Goal: Find specific page/section: Find specific page/section

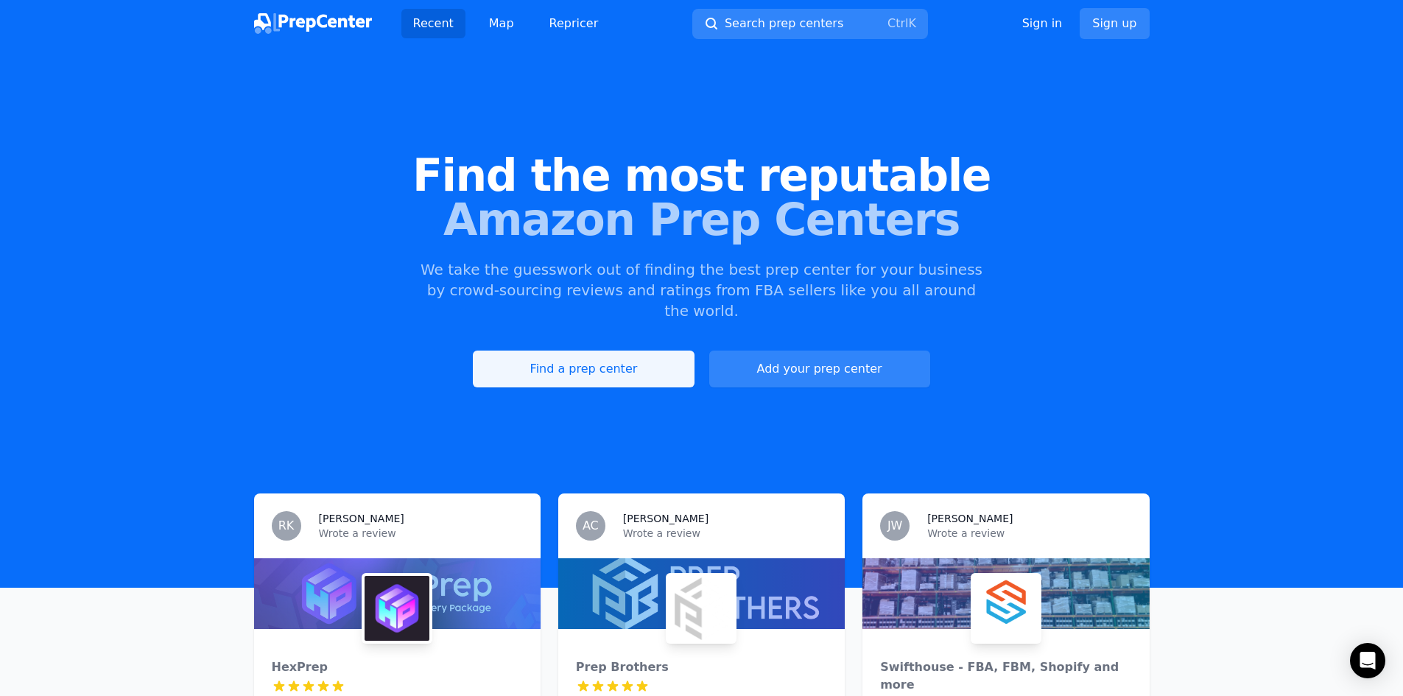
click at [598, 354] on link "Find a prep center" at bounding box center [583, 368] width 221 height 37
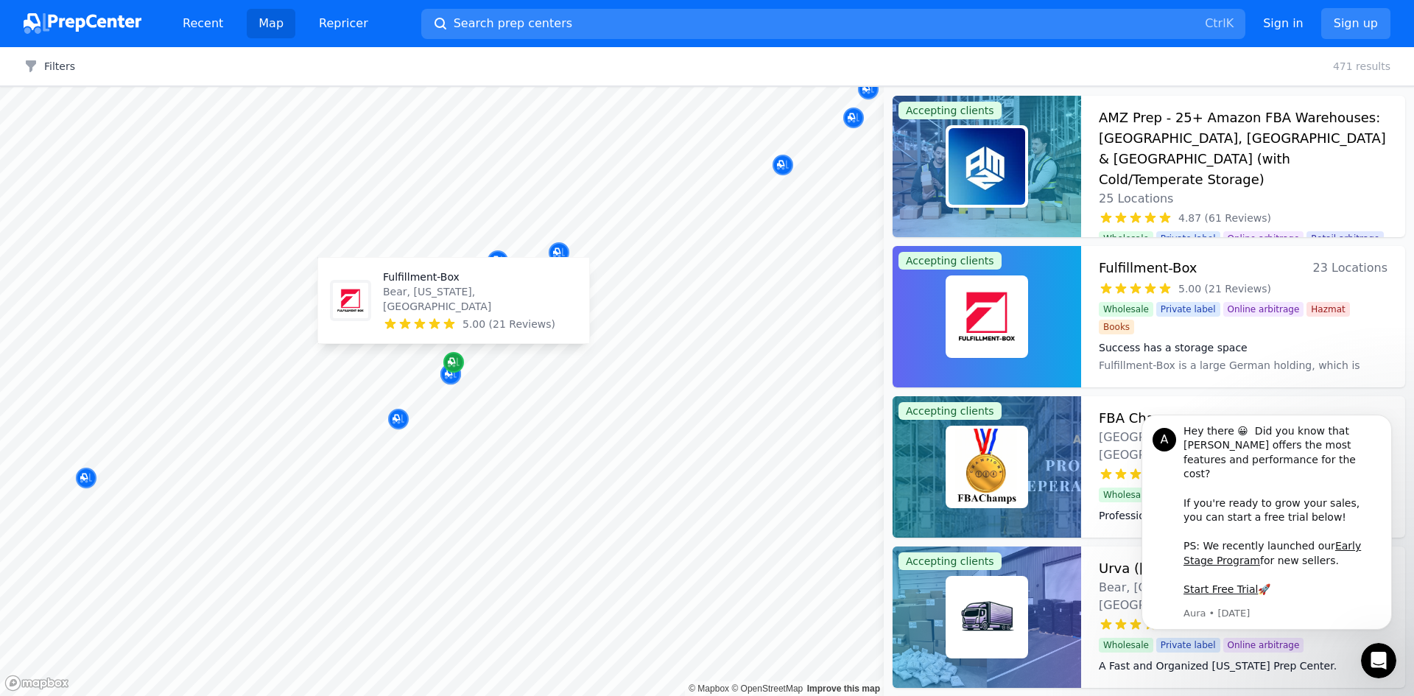
click at [453, 367] on icon "Map marker" at bounding box center [454, 362] width 12 height 15
click at [453, 365] on icon "Map marker" at bounding box center [454, 363] width 12 height 10
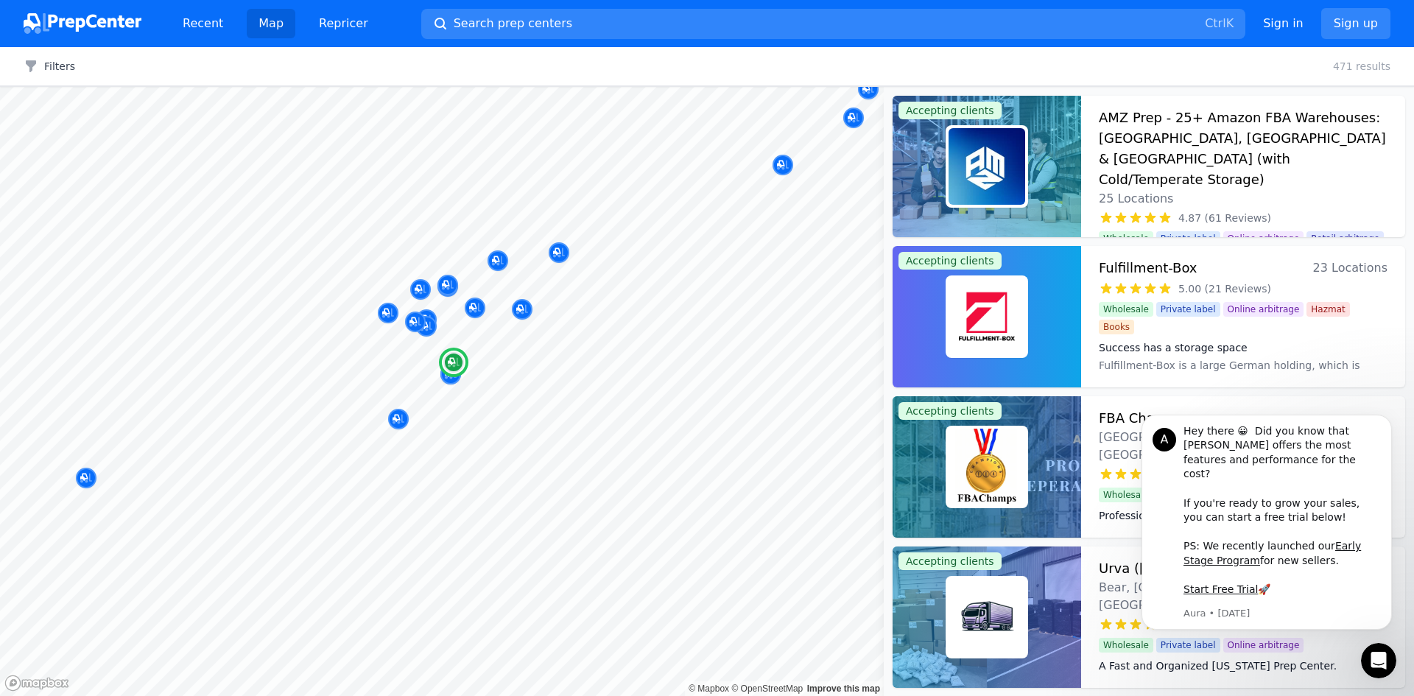
click at [1154, 266] on h3 "Fulfillment-Box" at bounding box center [1147, 268] width 99 height 21
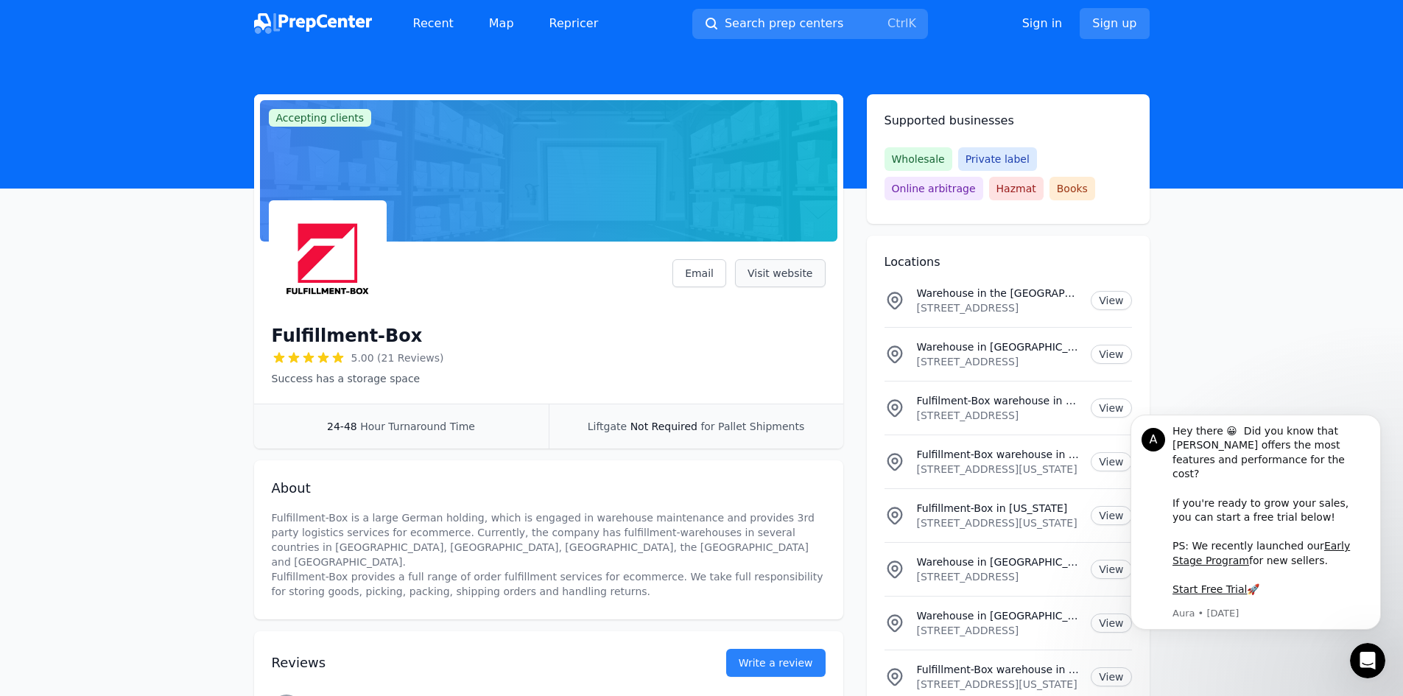
click at [803, 279] on link "Visit website" at bounding box center [780, 273] width 91 height 28
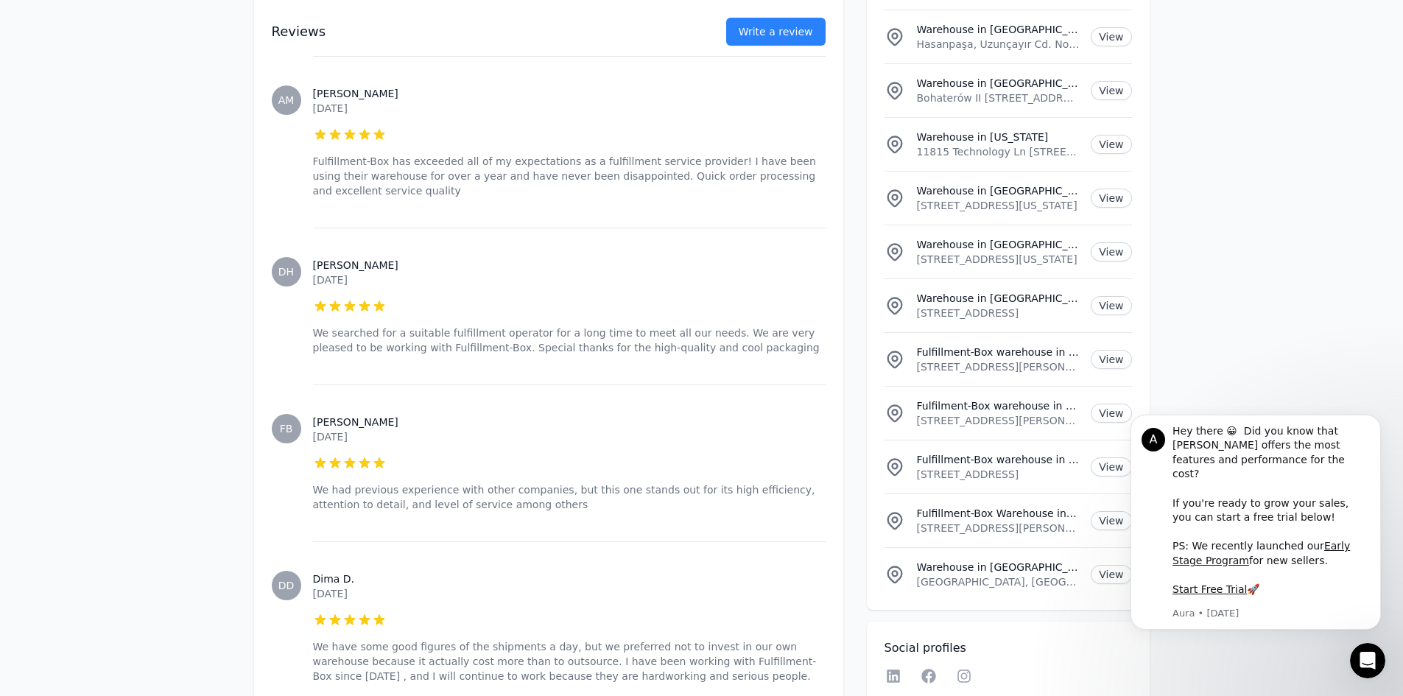
scroll to position [3253, 0]
